Goal: Understand process/instructions: Learn how to perform a task or action

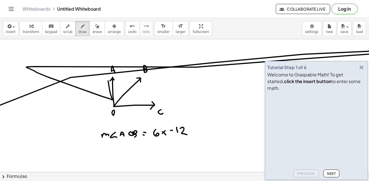
drag, startPoint x: 108, startPoint y: 81, endPoint x: 0, endPoint y: 126, distance: 117.3
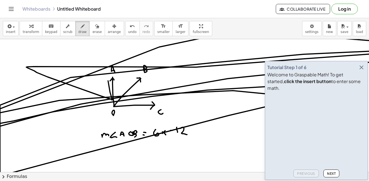
drag, startPoint x: 0, startPoint y: 126, endPoint x: 316, endPoint y: 84, distance: 319.3
click at [316, 84] on main "Tutorial Step 1 of 6 Welcome to Graspable Math! To get started, click the inser…" at bounding box center [184, 90] width 369 height 181
click at [93, 29] on div "button" at bounding box center [97, 26] width 9 height 7
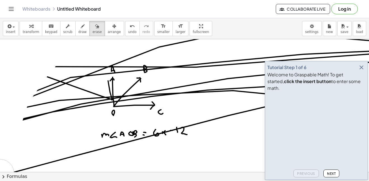
drag, startPoint x: 44, startPoint y: 59, endPoint x: 125, endPoint y: 12, distance: 93.3
click at [125, 12] on div "Graspable Math Activities Get Started Activity Bank Assigned Work Classes White…" at bounding box center [184, 90] width 369 height 181
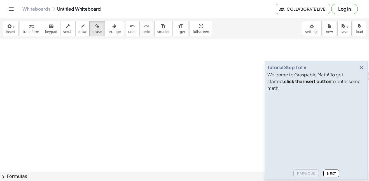
drag, startPoint x: 61, startPoint y: 54, endPoint x: 377, endPoint y: 76, distance: 316.6
click at [369, 76] on html "Graspable Math Activities Get Started Activity Bank Assigned Work Classes White…" at bounding box center [184, 90] width 369 height 181
click at [79, 34] on button "draw" at bounding box center [82, 28] width 15 height 15
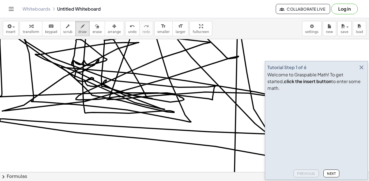
drag, startPoint x: 76, startPoint y: 72, endPoint x: 4, endPoint y: 99, distance: 76.7
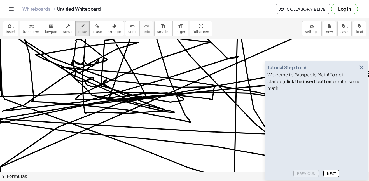
drag, startPoint x: 4, startPoint y: 99, endPoint x: 3, endPoint y: 91, distance: 8.9
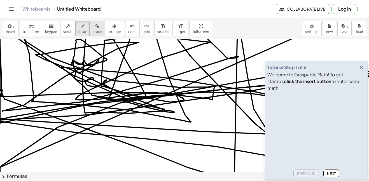
click at [90, 35] on button "erase" at bounding box center [96, 28] width 15 height 15
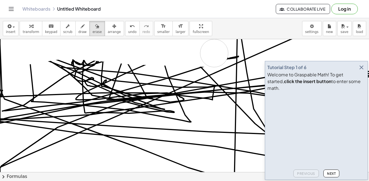
drag, startPoint x: 24, startPoint y: 51, endPoint x: 383, endPoint y: 37, distance: 358.8
click at [369, 37] on html "Graspable Math Activities Get Started Activity Bank Assigned Work Classes White…" at bounding box center [184, 90] width 369 height 181
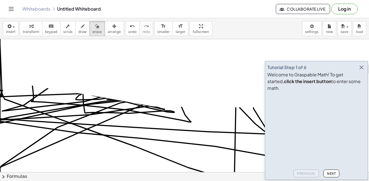
drag, startPoint x: 240, startPoint y: 92, endPoint x: 0, endPoint y: 95, distance: 239.7
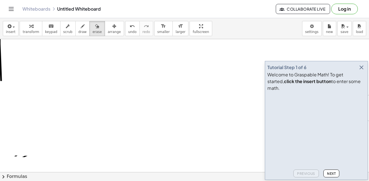
drag, startPoint x: 0, startPoint y: 95, endPoint x: 1, endPoint y: 20, distance: 75.7
click at [1, 20] on div "insert select one: Math Expression Function Text Youtube Video Graphing Geometr…" at bounding box center [184, 99] width 369 height 163
click at [95, 35] on button "erase" at bounding box center [96, 28] width 15 height 15
click at [78, 30] on span "draw" at bounding box center [82, 32] width 8 height 4
